Goal: Task Accomplishment & Management: Manage account settings

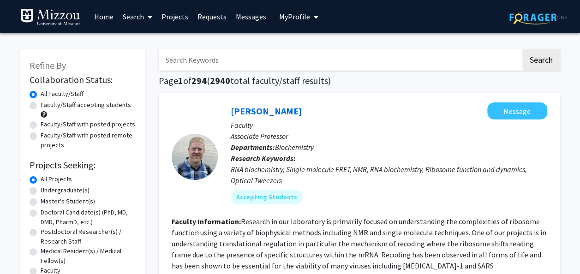
click at [295, 18] on span "My Profile" at bounding box center [294, 16] width 31 height 9
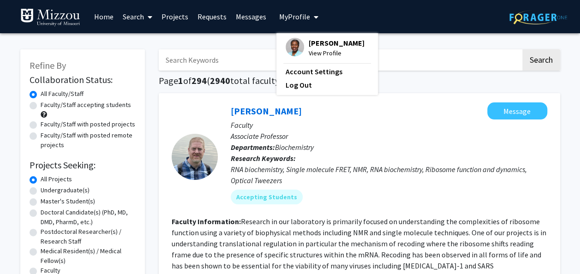
click at [328, 58] on span "View Profile" at bounding box center [337, 53] width 56 height 10
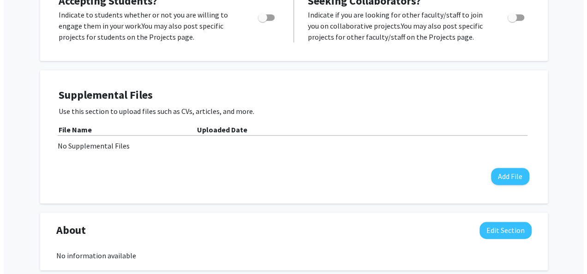
scroll to position [185, 0]
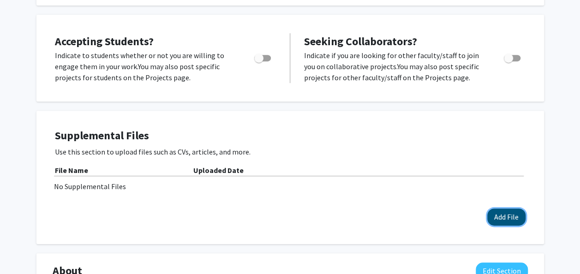
click at [504, 216] on button "Add File" at bounding box center [506, 217] width 38 height 17
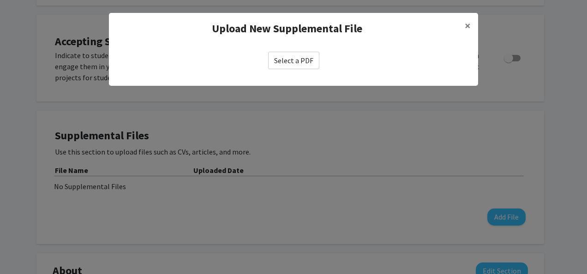
click at [294, 54] on label "Select a PDF" at bounding box center [293, 61] width 51 height 18
click at [0, 0] on input "Select a PDF" at bounding box center [0, 0] width 0 height 0
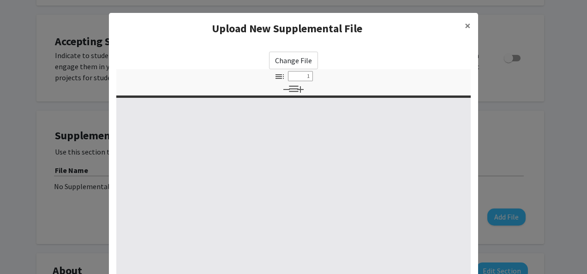
select select "custom"
type input "0"
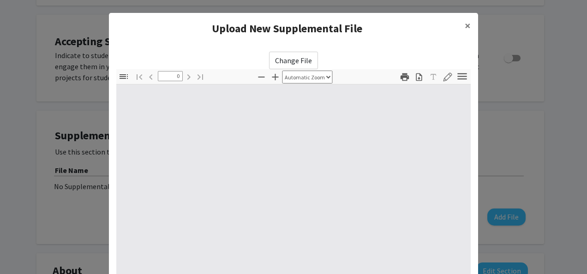
select select "custom"
type input "1"
select select "auto"
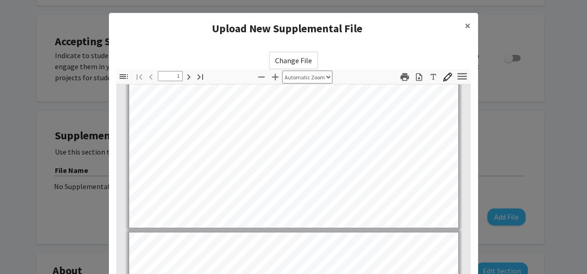
type input "2"
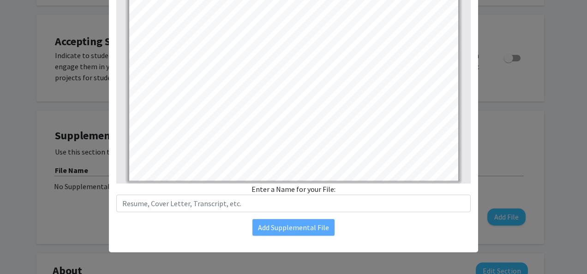
scroll to position [162, 0]
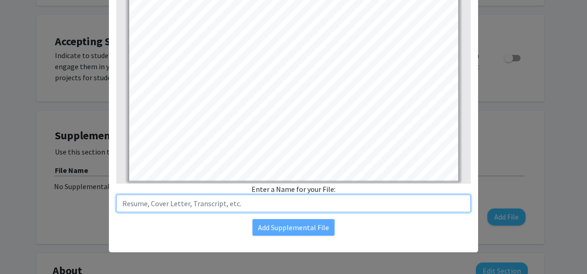
click at [242, 205] on input "text" at bounding box center [293, 204] width 354 height 18
drag, startPoint x: 241, startPoint y: 203, endPoint x: 212, endPoint y: 200, distance: 29.2
click at [212, 200] on input "text" at bounding box center [293, 204] width 354 height 18
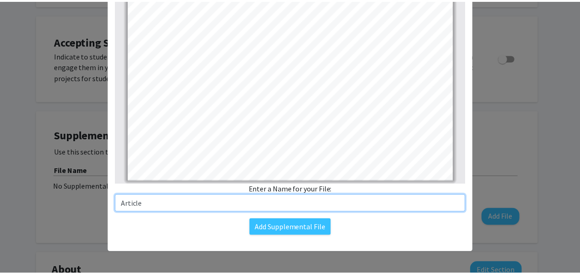
scroll to position [0, 0]
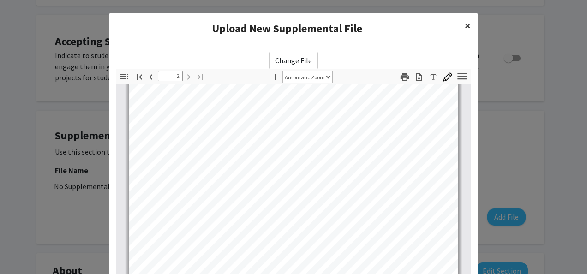
type input "Article"
click at [466, 25] on span "×" at bounding box center [468, 25] width 6 height 14
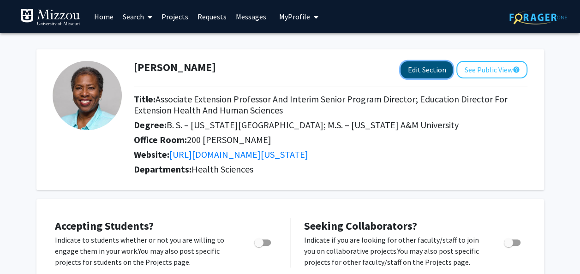
click at [427, 73] on button "Edit Section" at bounding box center [426, 69] width 52 height 17
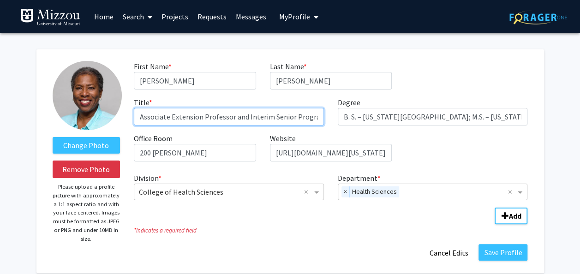
click at [268, 118] on input "Associate Extension Professor and Interim Senior Program Director; Education Di…" at bounding box center [229, 117] width 190 height 18
type input "Associate Extension Professor and Interim Senior Program Director; Education Di…"
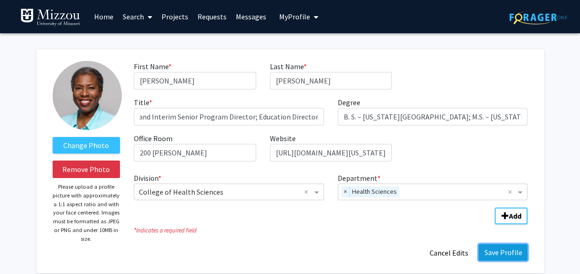
scroll to position [0, 0]
click at [508, 254] on button "Save Profile" at bounding box center [502, 252] width 49 height 17
